Goal: Task Accomplishment & Management: Manage account settings

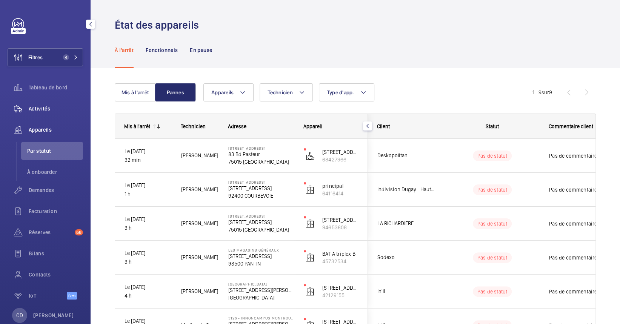
scroll to position [113, 0]
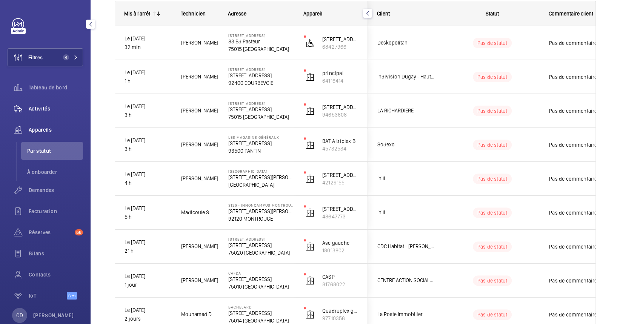
click at [47, 116] on div "Activités" at bounding box center [45, 109] width 75 height 18
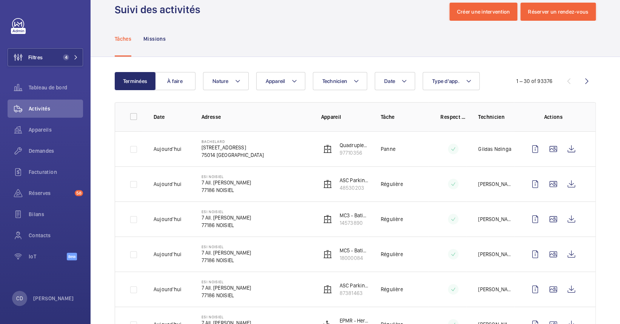
scroll to position [16, 0]
click at [562, 149] on wm-front-icon-button at bounding box center [571, 149] width 18 height 18
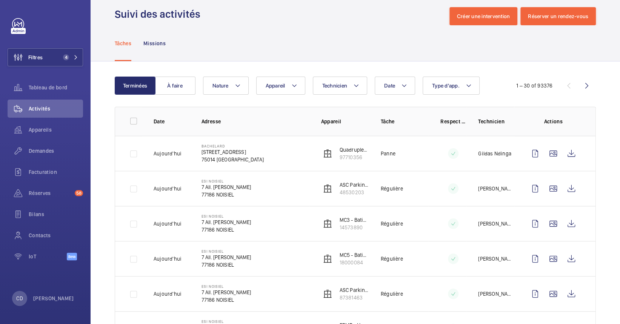
scroll to position [0, 0]
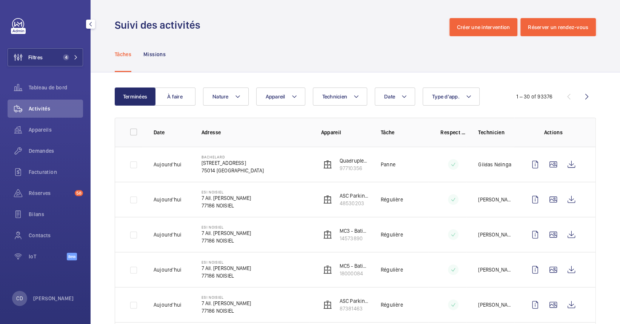
click at [51, 139] on div "Appareils" at bounding box center [45, 131] width 75 height 21
click at [58, 124] on div "Appareils" at bounding box center [45, 130] width 75 height 18
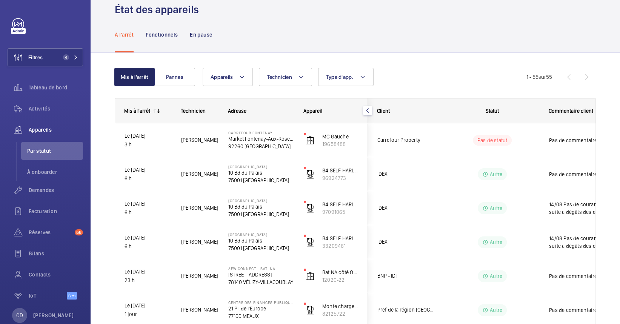
scroll to position [9, 0]
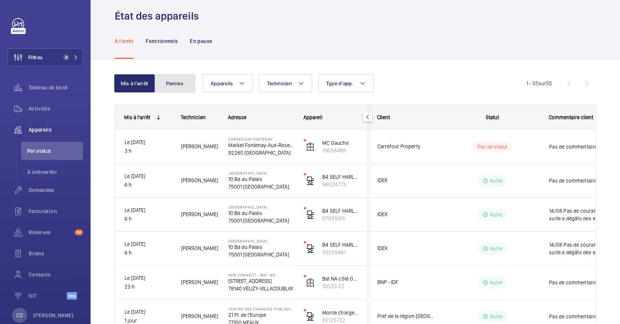
click at [167, 77] on button "Pannes" at bounding box center [174, 83] width 41 height 18
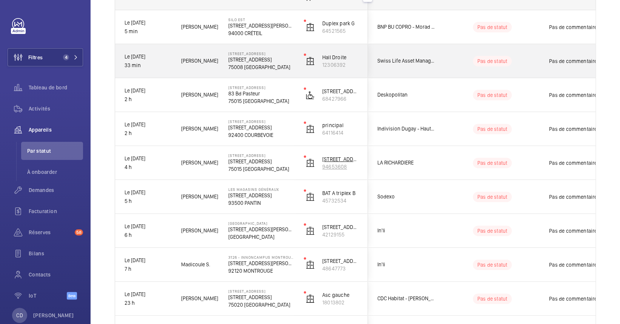
scroll to position [129, 0]
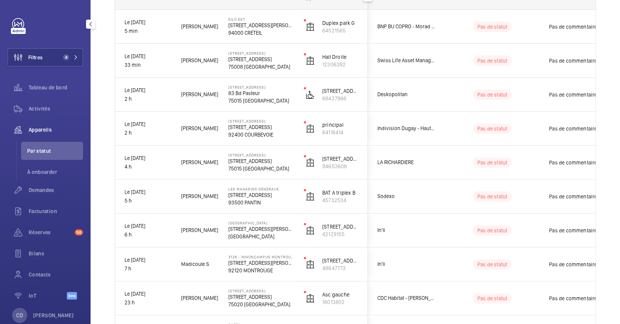
click at [65, 48] on div "Filtres 4 Tableau de bord Activités Appareils Par statut À onboarder Demandes F…" at bounding box center [45, 163] width 75 height 290
click at [65, 53] on button "Filtres 4" at bounding box center [45, 57] width 75 height 18
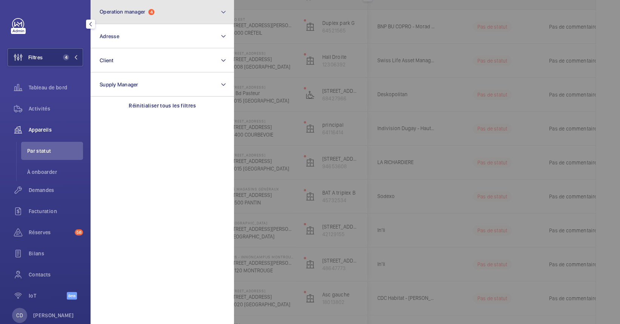
click at [205, 6] on button "Operation manager 4" at bounding box center [162, 12] width 143 height 24
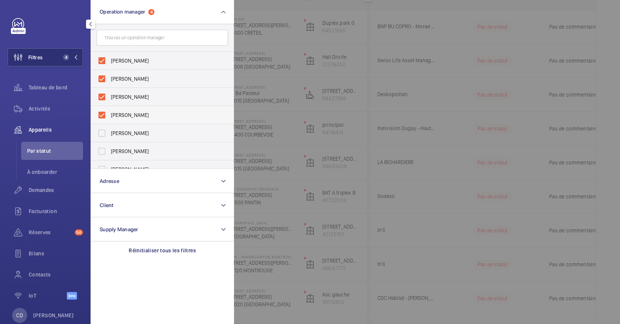
click at [152, 115] on span "[PERSON_NAME]" at bounding box center [163, 115] width 104 height 8
click at [109, 115] on input "[PERSON_NAME]" at bounding box center [101, 115] width 15 height 15
checkbox input "false"
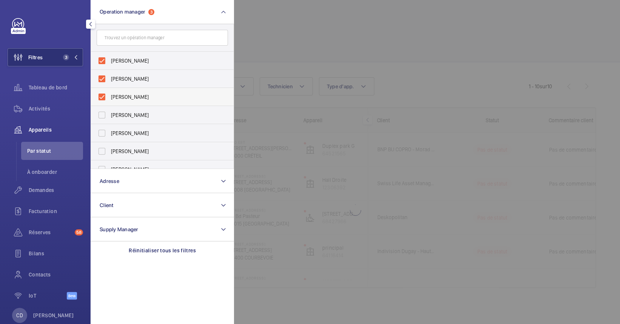
click at [165, 95] on span "[PERSON_NAME]" at bounding box center [163, 97] width 104 height 8
click at [109, 95] on input "[PERSON_NAME]" at bounding box center [101, 96] width 15 height 15
checkbox input "false"
click at [173, 75] on span "[PERSON_NAME]" at bounding box center [163, 79] width 104 height 8
click at [109, 75] on input "[PERSON_NAME]" at bounding box center [101, 78] width 15 height 15
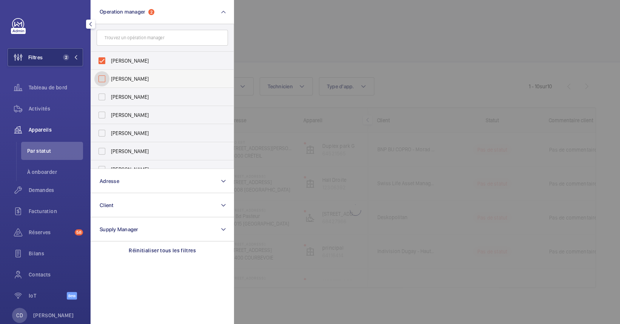
checkbox input "false"
click at [184, 55] on label "[PERSON_NAME]" at bounding box center [156, 61] width 131 height 18
click at [109, 55] on input "[PERSON_NAME]" at bounding box center [101, 60] width 15 height 15
checkbox input "false"
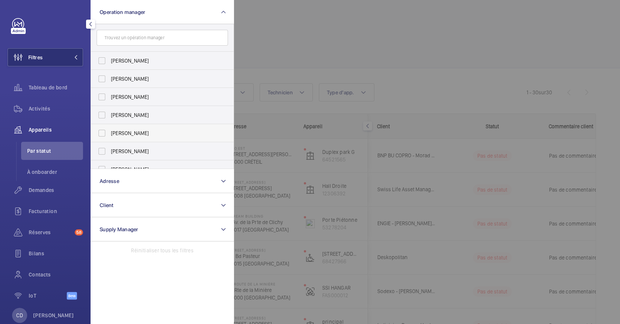
click at [146, 131] on span "[PERSON_NAME]" at bounding box center [163, 133] width 104 height 8
click at [109, 131] on input "[PERSON_NAME]" at bounding box center [101, 133] width 15 height 15
checkbox input "true"
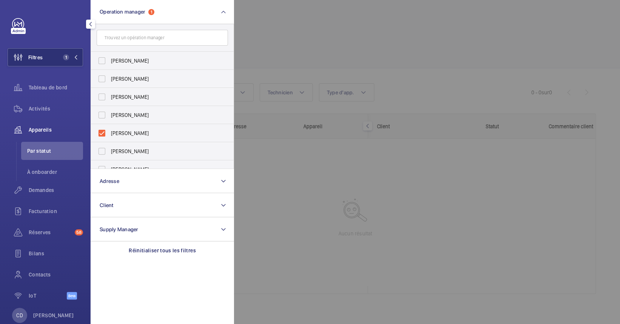
drag, startPoint x: 329, startPoint y: 171, endPoint x: 298, endPoint y: 188, distance: 35.3
click at [298, 188] on div at bounding box center [544, 162] width 620 height 324
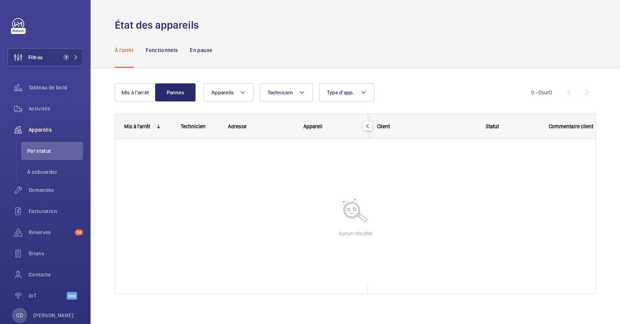
scroll to position [6, 0]
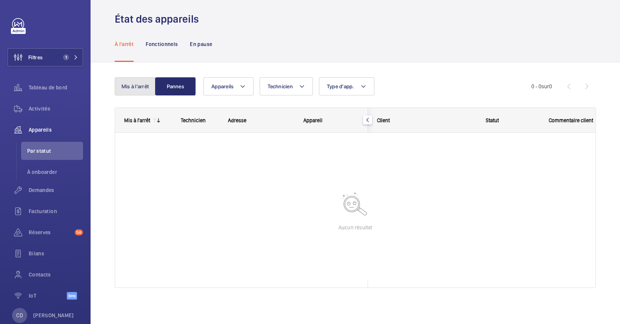
click at [145, 88] on button "Mis à l'arrêt" at bounding box center [135, 86] width 41 height 18
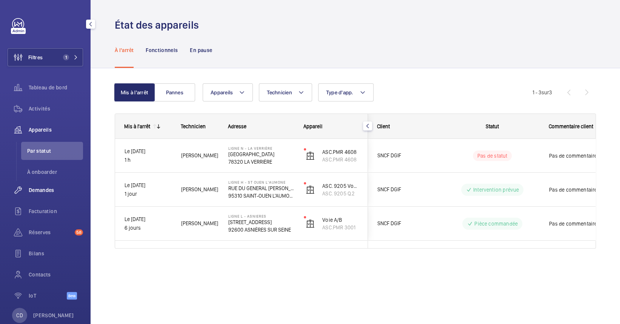
click at [47, 186] on div "Demandes" at bounding box center [45, 190] width 75 height 18
